Goal: Information Seeking & Learning: Learn about a topic

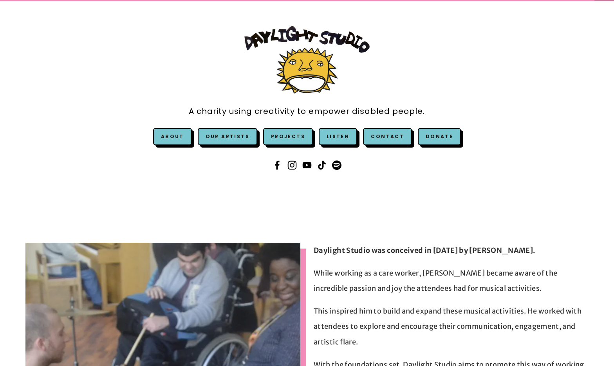
scroll to position [7, 0]
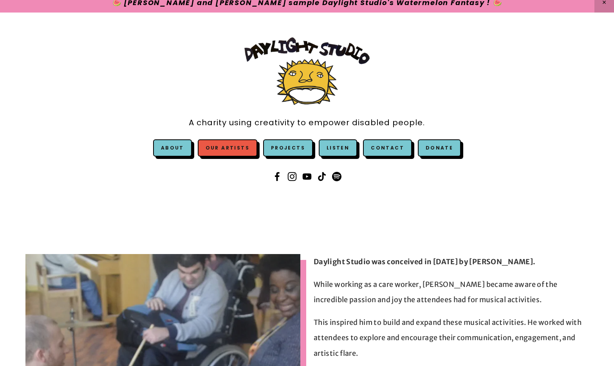
click at [246, 153] on link "Our Artists" at bounding box center [228, 147] width 60 height 17
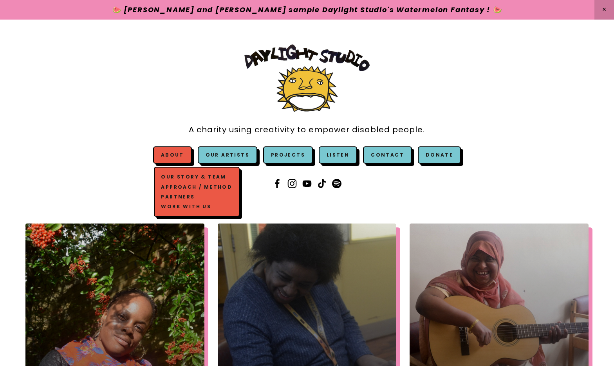
click at [184, 175] on link "Our Story & Team" at bounding box center [196, 177] width 75 height 10
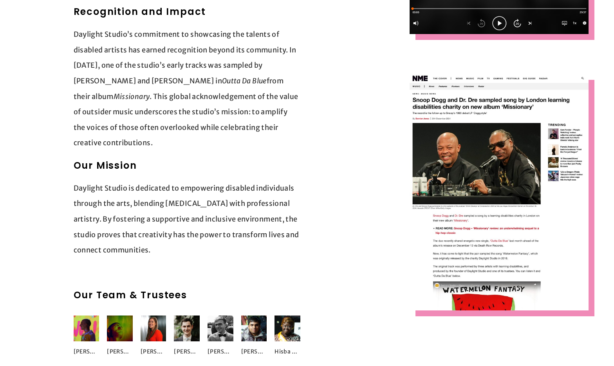
scroll to position [994, 0]
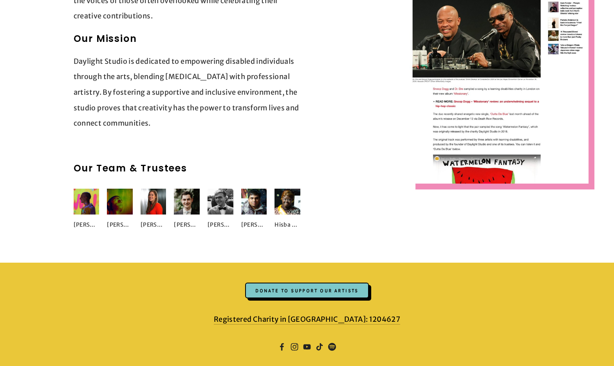
click at [84, 189] on img at bounding box center [87, 202] width 26 height 26
click at [90, 189] on img at bounding box center [87, 202] width 26 height 26
click at [83, 217] on div "[PERSON_NAME]" at bounding box center [87, 225] width 26 height 16
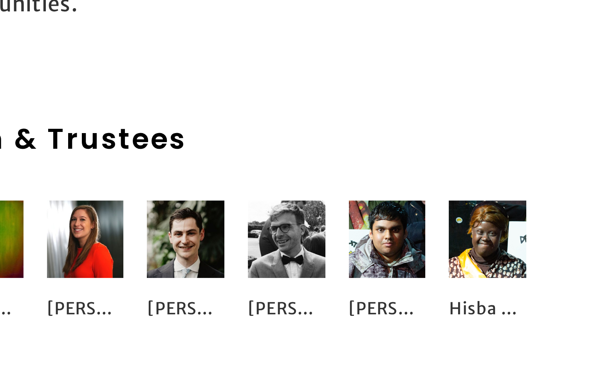
scroll to position [977, 0]
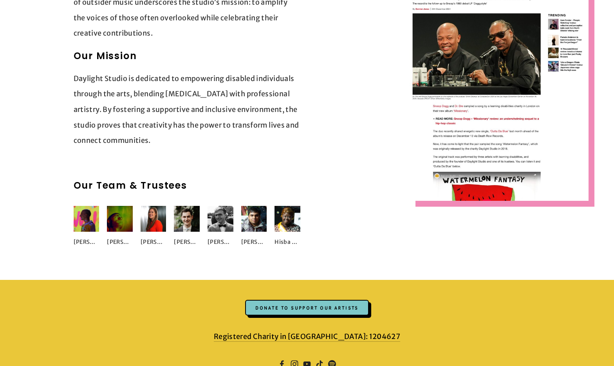
click at [287, 206] on img at bounding box center [288, 219] width 26 height 26
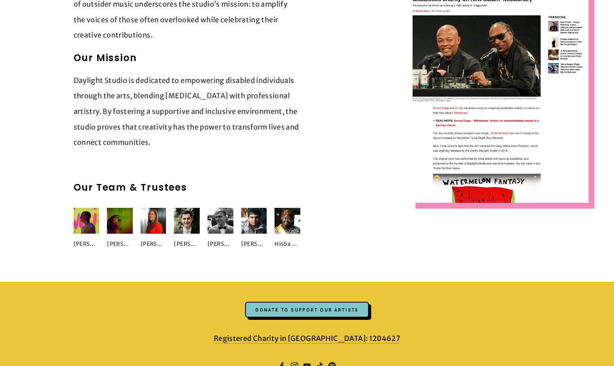
scroll to position [861, 0]
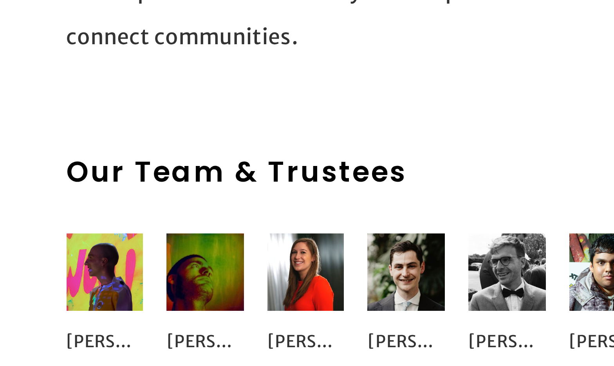
click at [74, 322] on img at bounding box center [87, 335] width 26 height 26
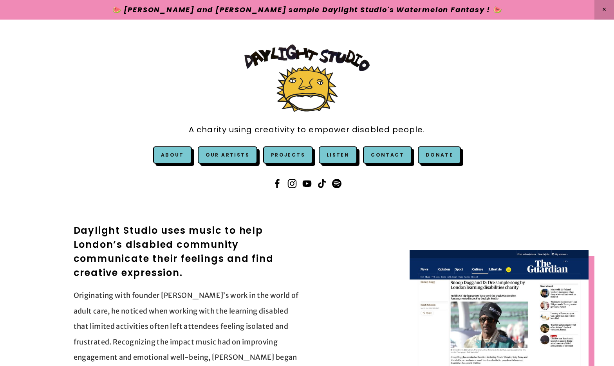
scroll to position [0, 0]
